Goal: Transaction & Acquisition: Purchase product/service

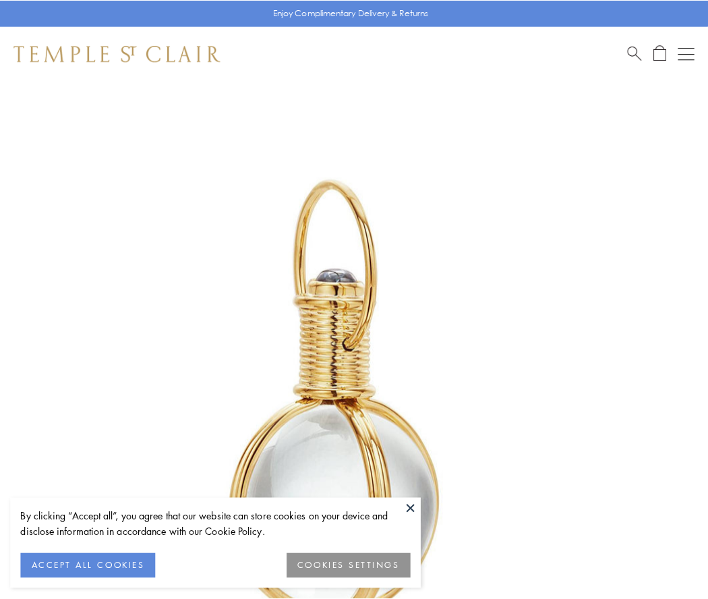
scroll to position [352, 0]
